Goal: Task Accomplishment & Management: Use online tool/utility

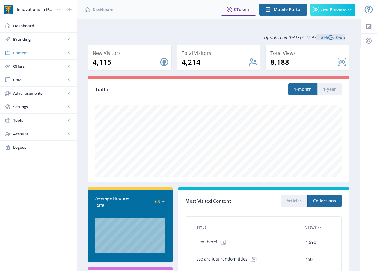
click at [24, 54] on span "Content" at bounding box center [39, 53] width 53 height 6
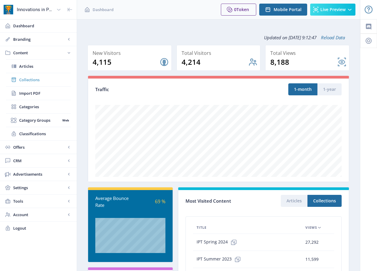
click at [35, 81] on span "Collections" at bounding box center [45, 80] width 52 height 6
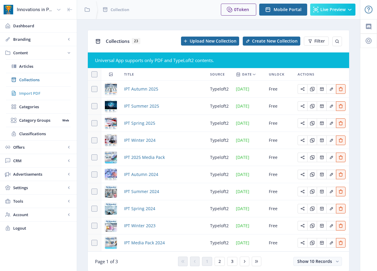
click at [40, 94] on span "Import PDF" at bounding box center [45, 93] width 52 height 6
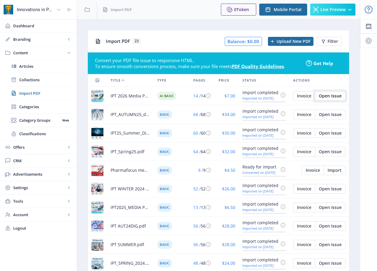
click at [327, 96] on span "Open Issue" at bounding box center [330, 96] width 23 height 5
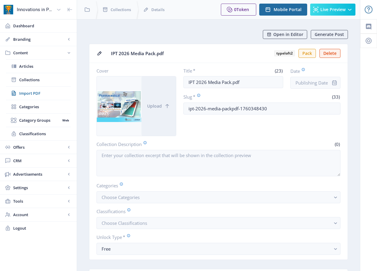
scroll to position [1, 0]
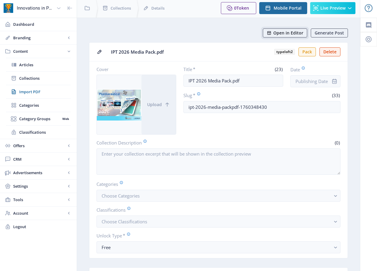
click at [285, 34] on span "Open in Editor" at bounding box center [288, 33] width 30 height 5
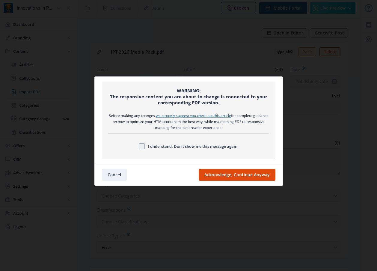
scroll to position [0, 0]
click at [227, 147] on span "I understand. Don’t show me this message again." at bounding box center [192, 146] width 94 height 7
click at [139, 146] on input "I understand. Don’t show me this message again." at bounding box center [139, 146] width 0 height 0
checkbox input "true"
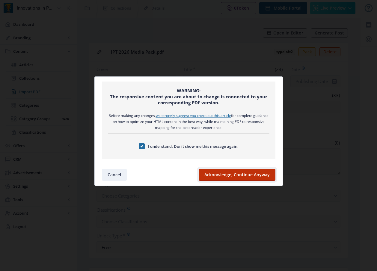
click at [251, 175] on button "Acknowledge, Continue Anyway" at bounding box center [237, 175] width 77 height 12
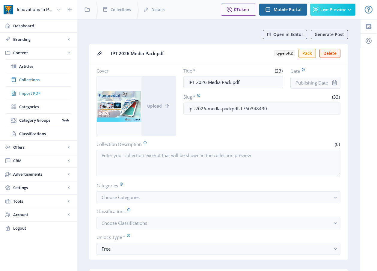
click at [28, 92] on span "Import PDF" at bounding box center [45, 93] width 52 height 6
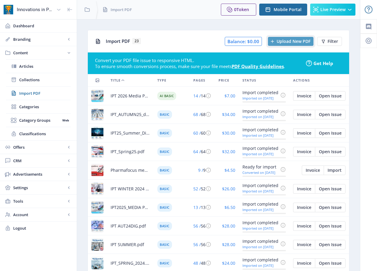
click at [285, 41] on span "Upload New PDF" at bounding box center [294, 41] width 34 height 5
click at [125, 169] on span "Pharmafocus media 2025.pdf" at bounding box center [131, 170] width 40 height 7
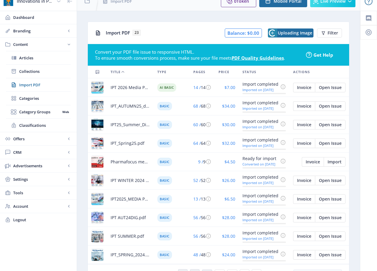
scroll to position [9, 0]
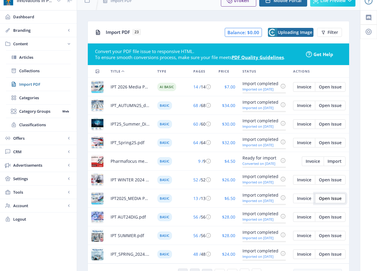
click at [333, 199] on span "Open Issue" at bounding box center [330, 198] width 23 height 5
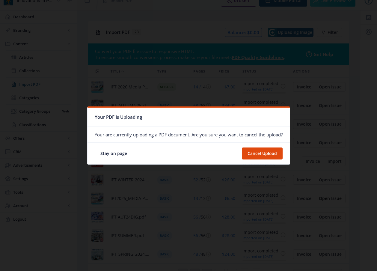
scroll to position [0, 0]
click at [264, 153] on button "Cancel Upload" at bounding box center [262, 153] width 41 height 12
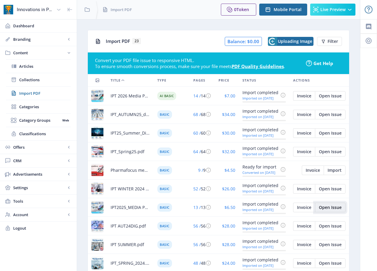
scroll to position [9, 0]
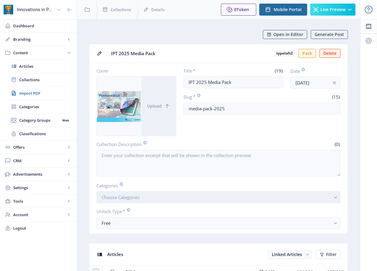
drag, startPoint x: 353, startPoint y: 206, endPoint x: 337, endPoint y: 198, distance: 18.6
click at [337, 198] on rect "button" at bounding box center [335, 197] width 7 height 7
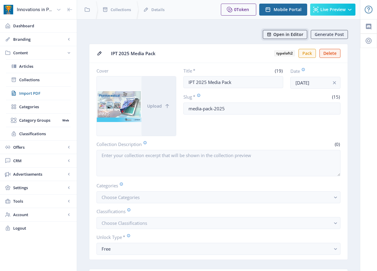
click at [288, 32] on span "Open in Editor" at bounding box center [288, 34] width 30 height 5
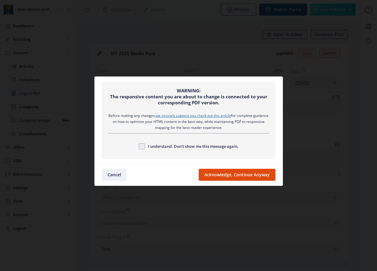
drag, startPoint x: 225, startPoint y: 146, endPoint x: 239, endPoint y: 166, distance: 24.5
click at [225, 146] on span "I understand. Don’t show me this message again." at bounding box center [192, 146] width 94 height 7
click at [139, 146] on input "I understand. Don’t show me this message again." at bounding box center [139, 146] width 0 height 0
checkbox input "true"
click at [243, 174] on button "Acknowledge, Continue Anyway" at bounding box center [237, 175] width 77 height 12
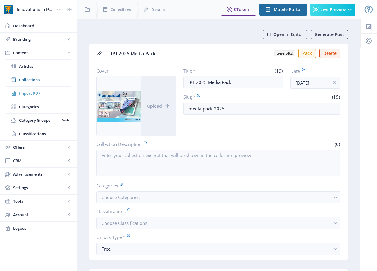
click at [30, 89] on link "Import PDF" at bounding box center [38, 93] width 65 height 13
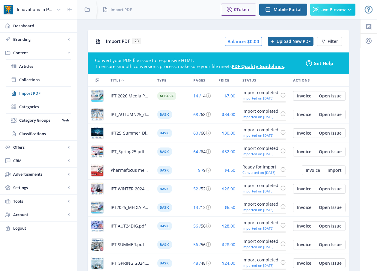
click at [137, 94] on span "IPT 2026 Media Pack.pdf" at bounding box center [131, 95] width 40 height 7
click at [339, 96] on span "Open Issue" at bounding box center [330, 96] width 23 height 5
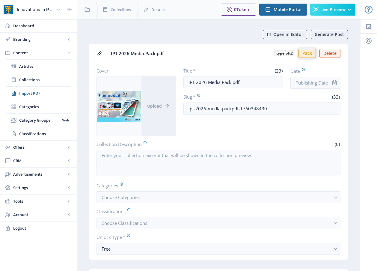
click at [307, 53] on button "Pack" at bounding box center [306, 53] width 17 height 9
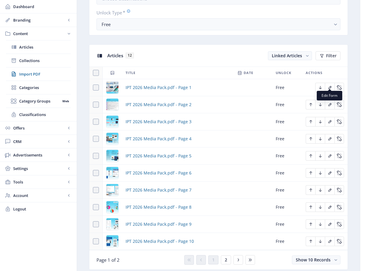
scroll to position [301, 0]
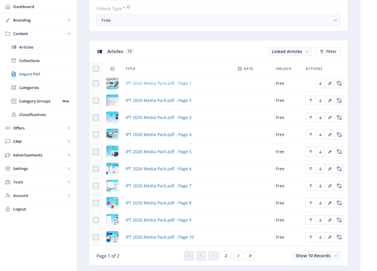
click at [159, 83] on span "IPT 2026 Media Pack.pdf - Page 1" at bounding box center [159, 83] width 66 height 7
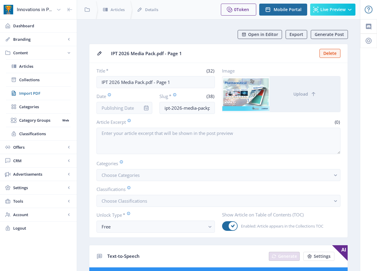
click at [150, 107] on div at bounding box center [146, 108] width 12 height 12
click at [147, 107] on icon "info" at bounding box center [146, 108] width 6 height 6
click at [129, 108] on input "Date" at bounding box center [125, 108] width 56 height 12
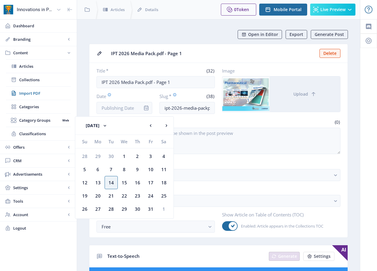
click at [110, 183] on div "14" at bounding box center [111, 182] width 13 height 13
type input "[DATE]"
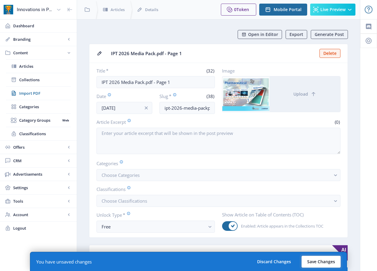
click at [324, 261] on button "Save Changes" at bounding box center [320, 262] width 39 height 12
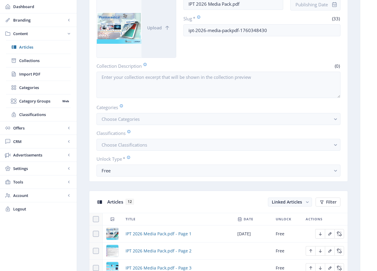
scroll to position [106, 0]
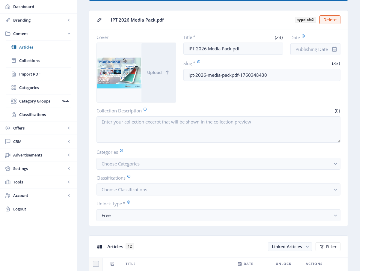
click at [337, 46] on icon "info" at bounding box center [334, 49] width 6 height 6
click at [334, 48] on icon "info" at bounding box center [334, 49] width 6 height 6
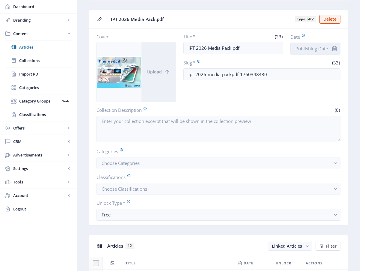
click at [316, 51] on input "Date" at bounding box center [315, 49] width 50 height 12
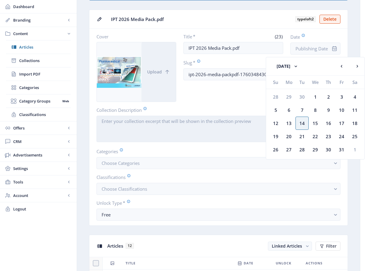
click at [301, 123] on div "14" at bounding box center [302, 123] width 13 height 13
type input "[DATE]"
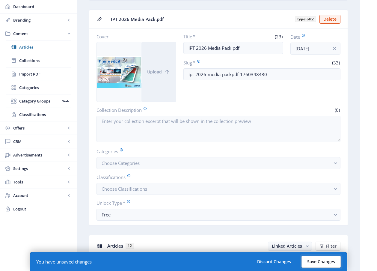
click at [316, 265] on button "Save Changes" at bounding box center [320, 262] width 39 height 12
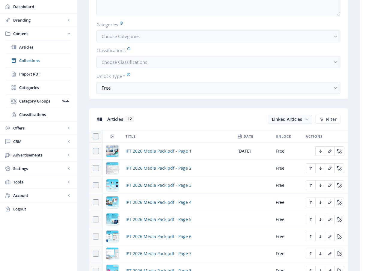
scroll to position [233, 0]
click at [164, 169] on span "IPT 2026 Media Pack.pdf - Page 2" at bounding box center [159, 168] width 66 height 7
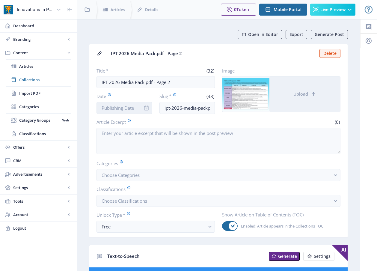
click at [119, 109] on input "Date" at bounding box center [125, 108] width 56 height 12
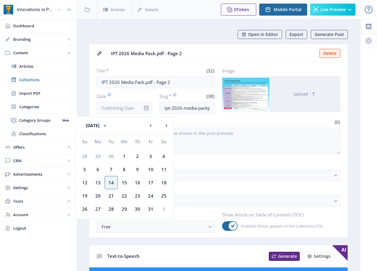
drag, startPoint x: 113, startPoint y: 182, endPoint x: 238, endPoint y: 219, distance: 130.9
click at [114, 182] on div "14" at bounding box center [111, 182] width 13 height 13
type input "[DATE]"
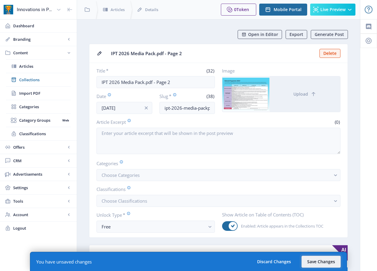
drag, startPoint x: 311, startPoint y: 259, endPoint x: 293, endPoint y: 236, distance: 29.9
click at [311, 259] on button "Save Changes" at bounding box center [320, 262] width 39 height 12
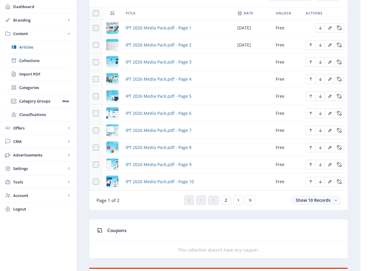
scroll to position [355, 0]
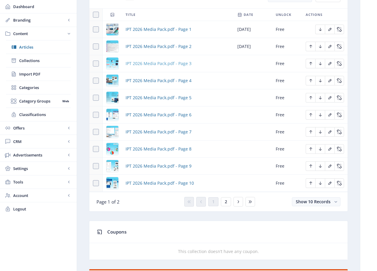
click at [152, 62] on span "IPT 2026 Media Pack.pdf - Page 3" at bounding box center [159, 63] width 66 height 7
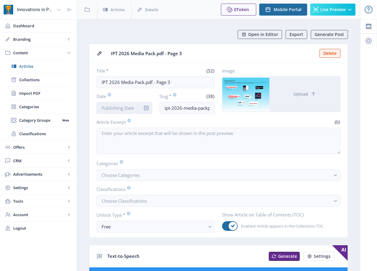
click at [116, 107] on input "Date" at bounding box center [125, 108] width 56 height 12
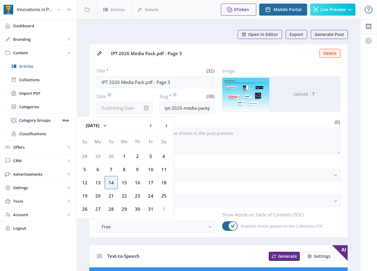
drag, startPoint x: 108, startPoint y: 183, endPoint x: 115, endPoint y: 185, distance: 7.6
click at [108, 183] on div "14" at bounding box center [111, 182] width 13 height 13
type input "[DATE]"
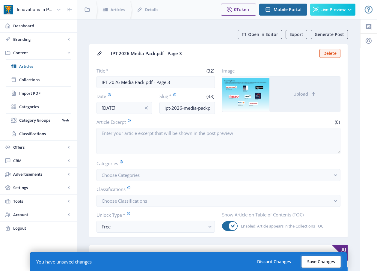
click at [329, 261] on button "Save Changes" at bounding box center [320, 262] width 39 height 12
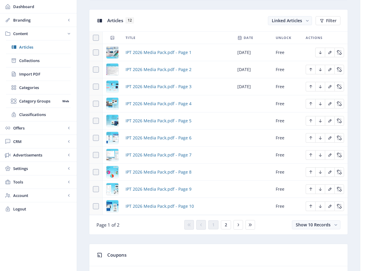
scroll to position [333, 0]
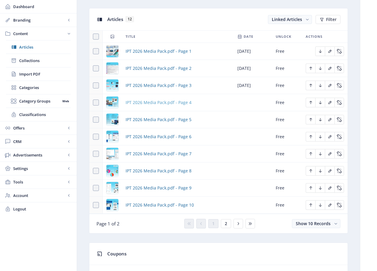
click at [165, 101] on span "IPT 2026 Media Pack.pdf - Page 4" at bounding box center [159, 102] width 66 height 7
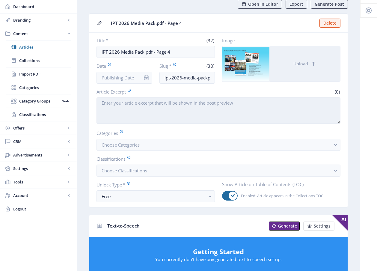
scroll to position [31, 0]
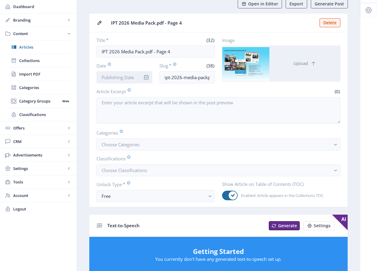
click at [126, 81] on input "Date" at bounding box center [125, 77] width 56 height 12
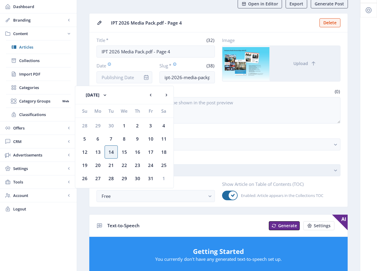
drag, startPoint x: 109, startPoint y: 150, endPoint x: 162, endPoint y: 172, distance: 57.5
click at [109, 150] on div "14" at bounding box center [111, 151] width 13 height 13
type input "[DATE]"
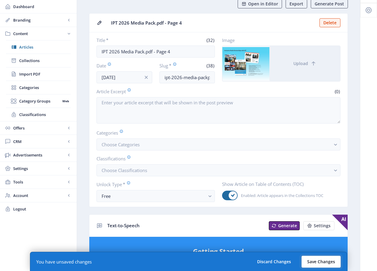
click at [319, 261] on button "Save Changes" at bounding box center [320, 262] width 39 height 12
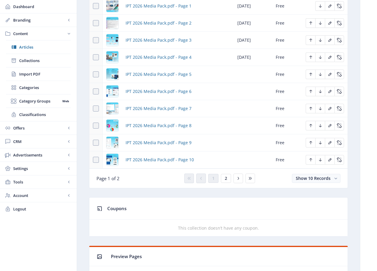
scroll to position [386, 0]
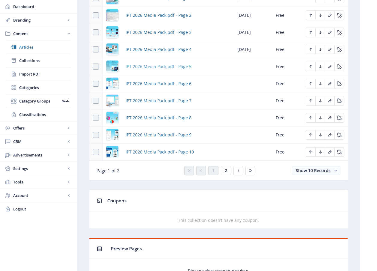
click at [147, 66] on span "IPT 2026 Media Pack.pdf - Page 5" at bounding box center [159, 66] width 66 height 7
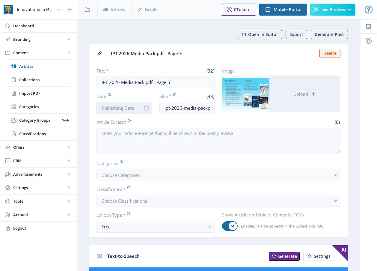
drag, startPoint x: 118, startPoint y: 105, endPoint x: 118, endPoint y: 109, distance: 3.9
click at [118, 105] on input "Date" at bounding box center [125, 108] width 56 height 12
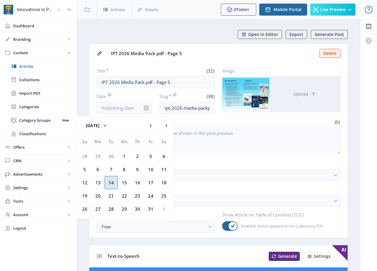
click at [111, 182] on div "14" at bounding box center [111, 182] width 13 height 13
type input "[DATE]"
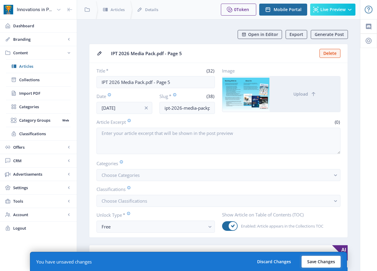
drag, startPoint x: 330, startPoint y: 260, endPoint x: 322, endPoint y: 256, distance: 8.9
click at [330, 260] on button "Save Changes" at bounding box center [320, 262] width 39 height 12
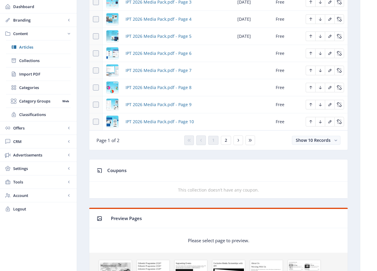
scroll to position [349, 0]
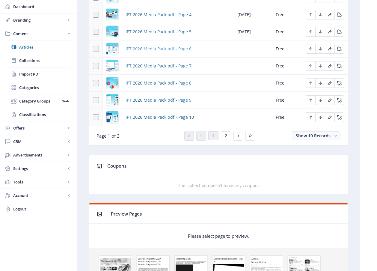
click at [152, 51] on span "IPT 2026 Media Pack.pdf - Page 6" at bounding box center [159, 48] width 66 height 7
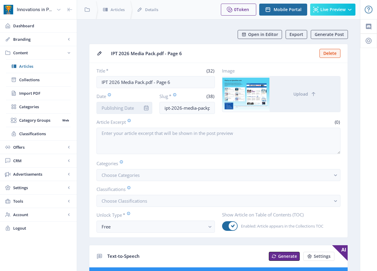
click at [124, 111] on input "Date" at bounding box center [125, 108] width 56 height 12
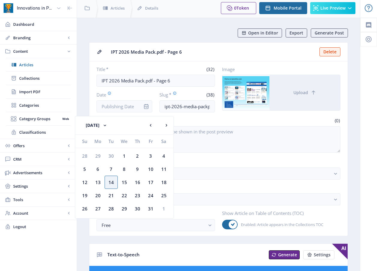
click at [111, 181] on div "14" at bounding box center [111, 182] width 13 height 13
type input "[DATE]"
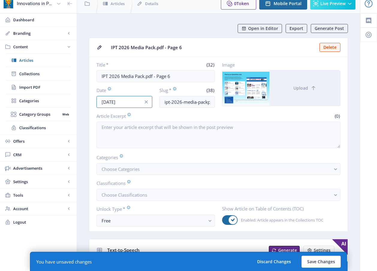
scroll to position [6, 0]
click at [328, 262] on button "Save Changes" at bounding box center [320, 262] width 39 height 12
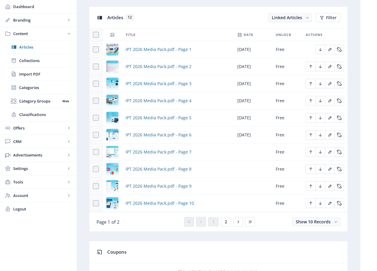
scroll to position [266, 0]
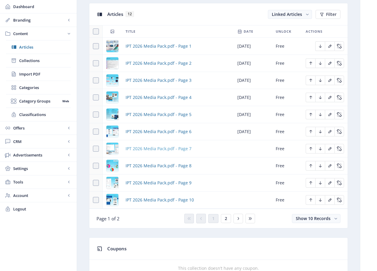
click at [183, 149] on span "IPT 2026 Media Pack.pdf - Page 7" at bounding box center [159, 148] width 66 height 7
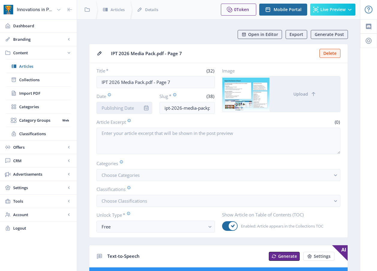
click at [134, 108] on input "Date" at bounding box center [125, 108] width 56 height 12
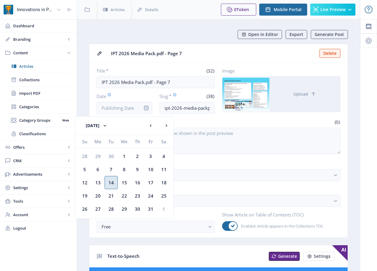
click at [109, 183] on div "14" at bounding box center [111, 182] width 13 height 13
type input "[DATE]"
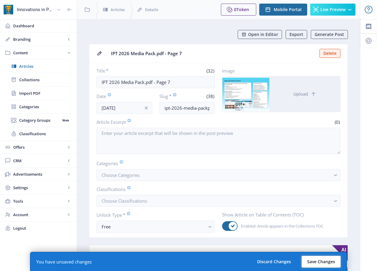
click at [315, 262] on button "Save Changes" at bounding box center [320, 262] width 39 height 12
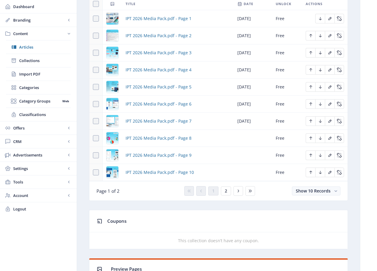
scroll to position [296, 0]
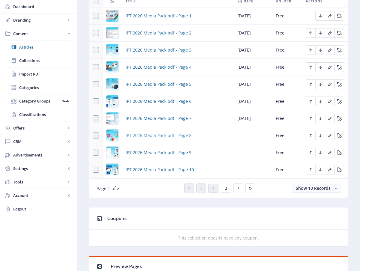
click at [162, 134] on span "IPT 2026 Media Pack.pdf - Page 8" at bounding box center [159, 135] width 66 height 7
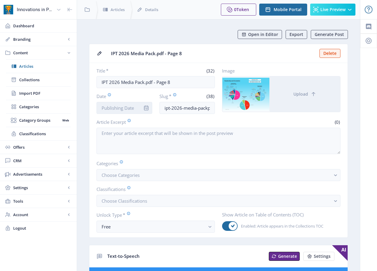
click at [125, 105] on input "Date" at bounding box center [125, 108] width 56 height 12
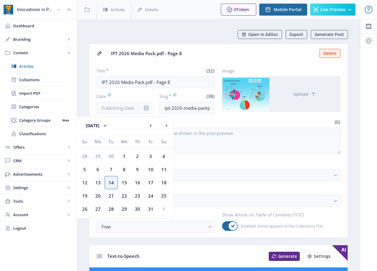
drag, startPoint x: 113, startPoint y: 183, endPoint x: 117, endPoint y: 184, distance: 4.1
click at [113, 183] on div "14" at bounding box center [111, 182] width 13 height 13
type input "[DATE]"
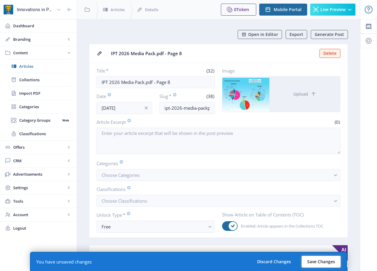
click at [313, 258] on button "Save Changes" at bounding box center [320, 262] width 39 height 12
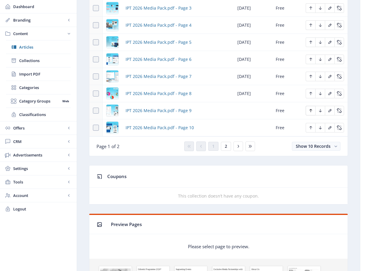
scroll to position [340, 0]
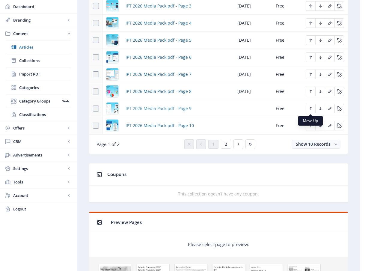
click at [161, 105] on span "IPT 2026 Media Pack.pdf - Page 9" at bounding box center [159, 108] width 66 height 7
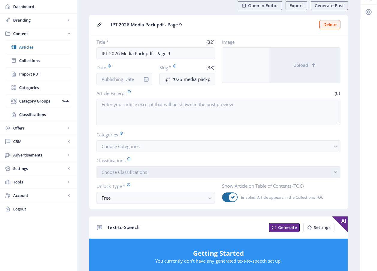
scroll to position [30, 0]
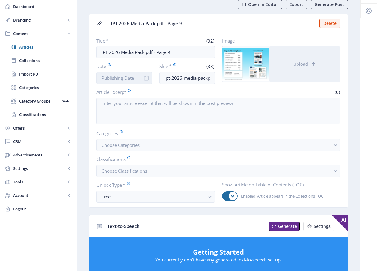
drag, startPoint x: 123, startPoint y: 74, endPoint x: 126, endPoint y: 81, distance: 6.7
click at [123, 74] on input "Date" at bounding box center [125, 78] width 56 height 12
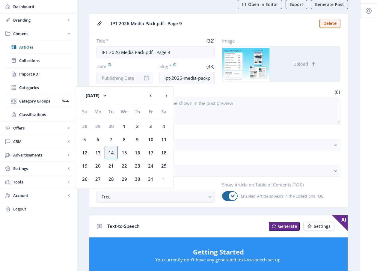
drag, startPoint x: 113, startPoint y: 152, endPoint x: 119, endPoint y: 153, distance: 6.1
click at [113, 152] on div "14" at bounding box center [111, 152] width 13 height 13
type input "[DATE]"
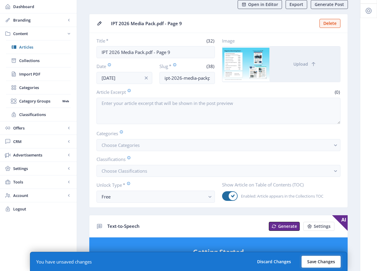
click at [305, 258] on button "Save Changes" at bounding box center [320, 262] width 39 height 12
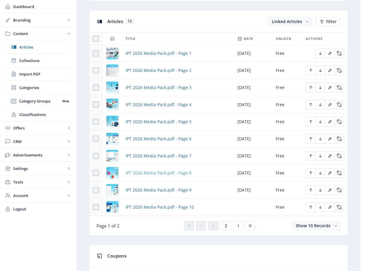
scroll to position [286, 0]
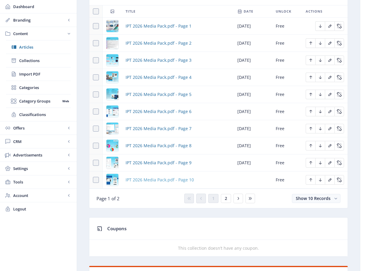
click at [153, 181] on span "IPT 2026 Media Pack.pdf - Page 10" at bounding box center [160, 179] width 68 height 7
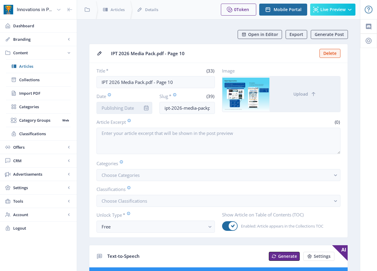
click at [111, 107] on input "Date" at bounding box center [125, 108] width 56 height 12
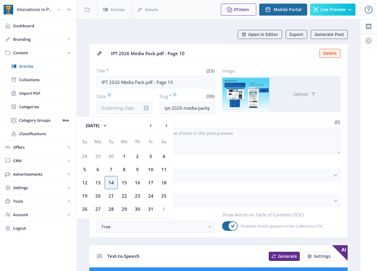
drag, startPoint x: 111, startPoint y: 183, endPoint x: 115, endPoint y: 183, distance: 3.3
click at [111, 183] on div "14" at bounding box center [111, 182] width 13 height 13
type input "[DATE]"
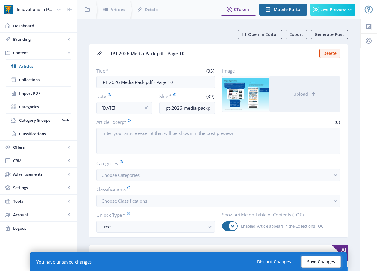
click at [322, 259] on button "Save Changes" at bounding box center [320, 262] width 39 height 12
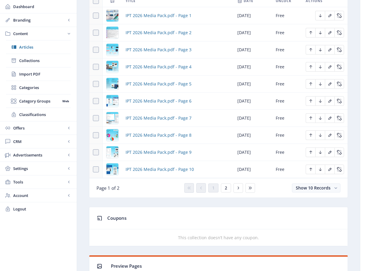
scroll to position [314, 0]
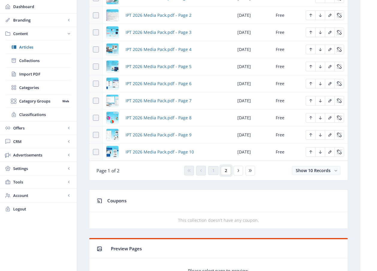
click at [226, 170] on span "2" at bounding box center [226, 170] width 2 height 5
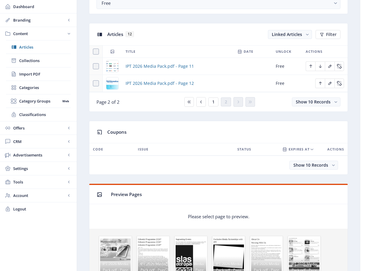
scroll to position [227, 0]
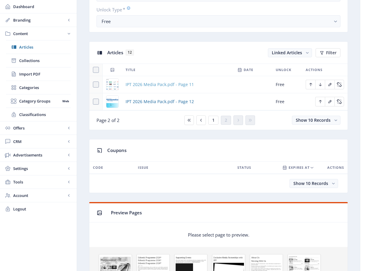
click at [147, 84] on span "IPT 2026 Media Pack.pdf - Page 11" at bounding box center [160, 84] width 68 height 7
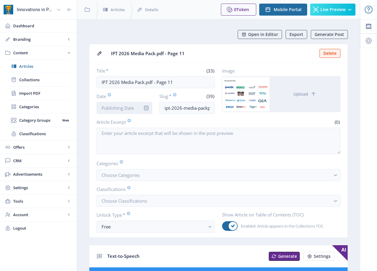
scroll to position [1, 0]
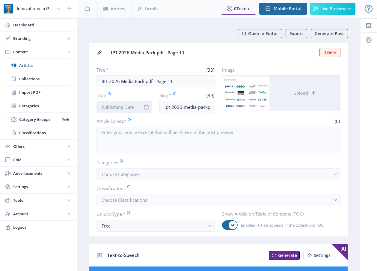
click at [113, 110] on input "Date" at bounding box center [125, 107] width 56 height 12
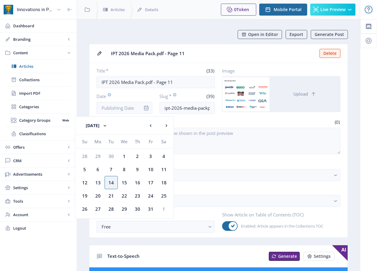
click at [108, 182] on div "14" at bounding box center [111, 182] width 13 height 13
type input "[DATE]"
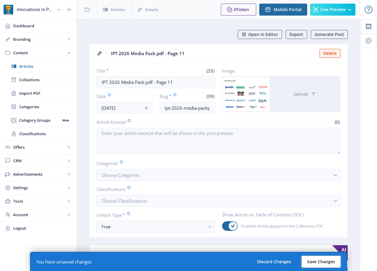
click at [313, 261] on button "Save Changes" at bounding box center [320, 262] width 39 height 12
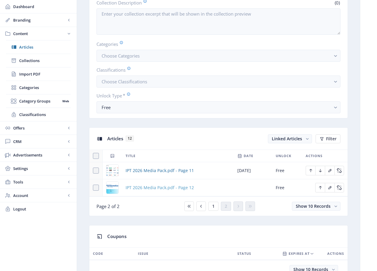
click at [170, 190] on span "IPT 2026 Media Pack.pdf - Page 12" at bounding box center [160, 187] width 68 height 7
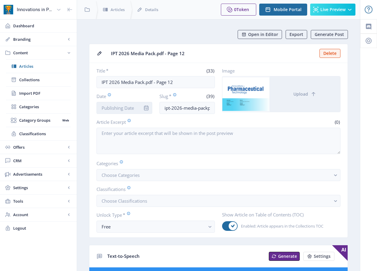
click at [133, 107] on input "Date" at bounding box center [125, 108] width 56 height 12
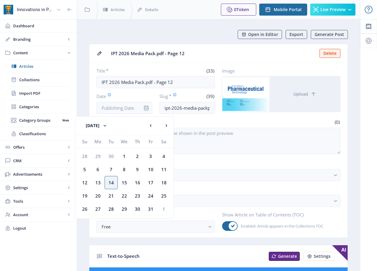
drag, startPoint x: 112, startPoint y: 181, endPoint x: 119, endPoint y: 184, distance: 7.0
click at [112, 181] on div "14" at bounding box center [111, 182] width 13 height 13
type input "[DATE]"
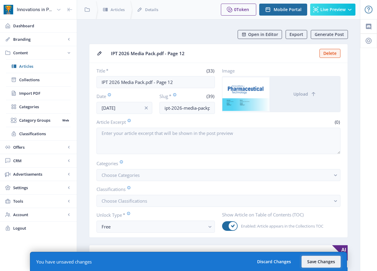
drag, startPoint x: 321, startPoint y: 263, endPoint x: 300, endPoint y: 244, distance: 28.9
click at [321, 263] on button "Save Changes" at bounding box center [320, 262] width 39 height 12
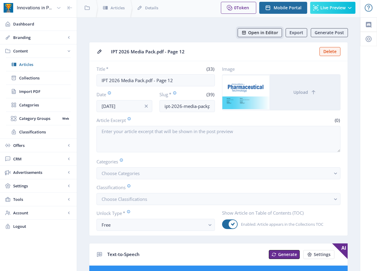
scroll to position [2, 0]
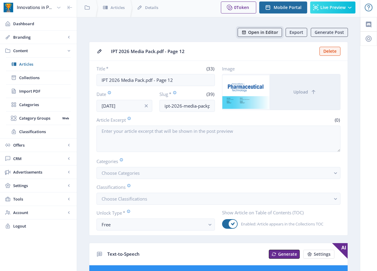
click at [246, 32] on icon at bounding box center [244, 32] width 5 height 5
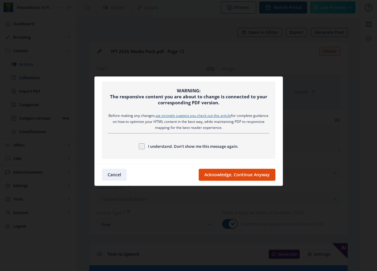
drag, startPoint x: 162, startPoint y: 146, endPoint x: 186, endPoint y: 158, distance: 27.3
click at [162, 146] on span "I understand. Don’t show me this message again." at bounding box center [192, 146] width 94 height 7
click at [139, 146] on input "I understand. Don’t show me this message again." at bounding box center [139, 146] width 0 height 0
checkbox input "true"
click at [237, 178] on button "Acknowledge, Continue Anyway" at bounding box center [237, 175] width 77 height 12
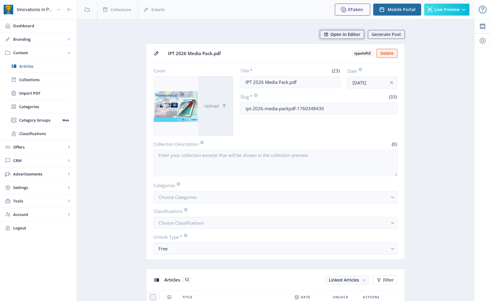
click at [334, 33] on span "Open in Editor" at bounding box center [345, 34] width 30 height 5
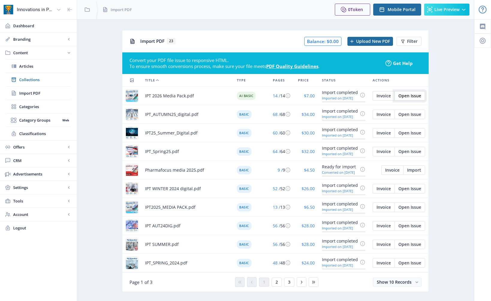
click at [377, 96] on span "Open Issue" at bounding box center [409, 96] width 23 height 5
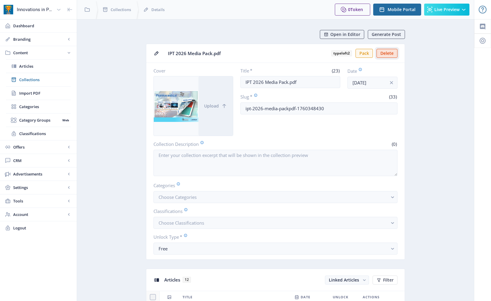
click at [377, 52] on button "Delete" at bounding box center [386, 53] width 21 height 9
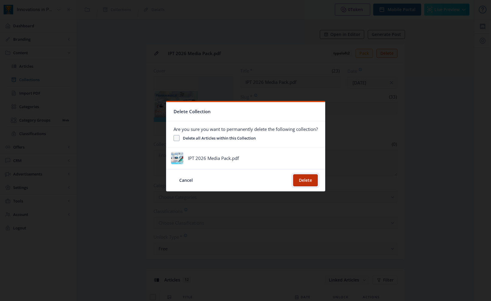
drag, startPoint x: 312, startPoint y: 182, endPoint x: 339, endPoint y: 175, distance: 28.0
click at [312, 182] on button "Delete" at bounding box center [305, 180] width 25 height 12
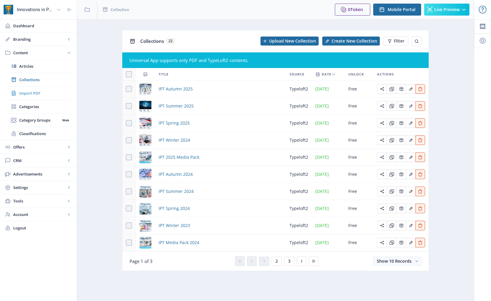
drag, startPoint x: 25, startPoint y: 97, endPoint x: 32, endPoint y: 98, distance: 7.2
click at [25, 97] on link "Import PDF" at bounding box center [38, 93] width 65 height 13
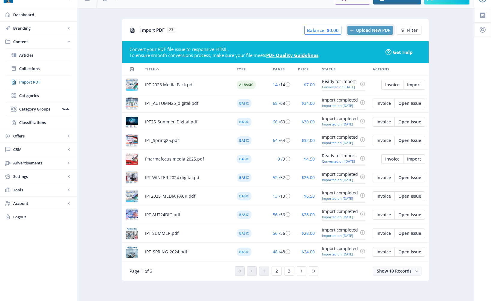
scroll to position [10, 0]
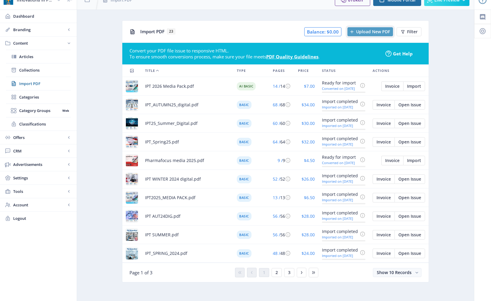
click at [369, 29] on span "Upload New PDF" at bounding box center [373, 31] width 34 height 5
click at [174, 85] on span "IPT 2026 Media Pack.pdf" at bounding box center [169, 86] width 49 height 7
click at [377, 86] on span "Import" at bounding box center [414, 86] width 14 height 5
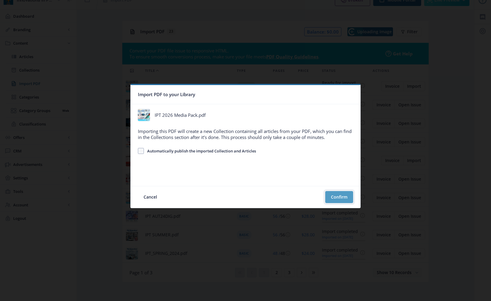
click at [340, 199] on button "Confirm" at bounding box center [339, 197] width 28 height 12
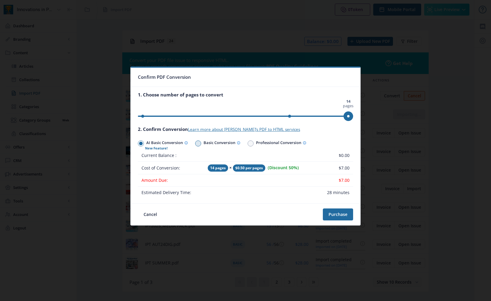
click at [207, 142] on span "Basic Conversion" at bounding box center [220, 143] width 39 height 9
click at [195, 143] on input "Basic Conversion" at bounding box center [195, 143] width 0 height 0
radio input "true"
click at [346, 214] on button "Purchase" at bounding box center [338, 215] width 30 height 12
